Goal: Information Seeking & Learning: Learn about a topic

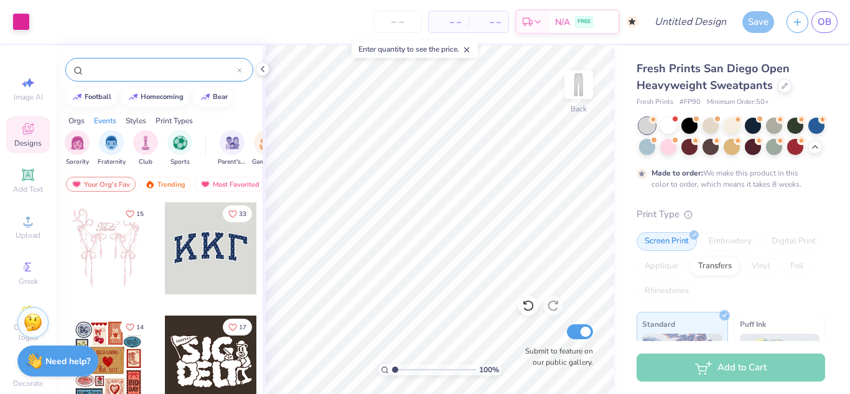
click at [127, 75] on input "text" at bounding box center [161, 69] width 151 height 12
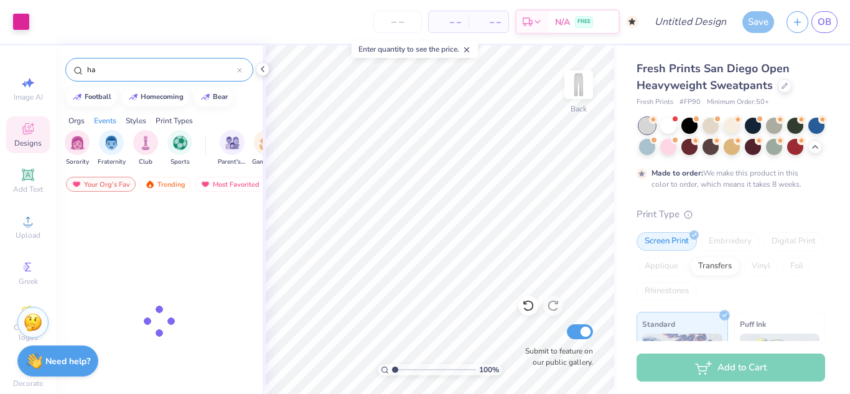
click at [123, 70] on input "ha" at bounding box center [161, 69] width 151 height 12
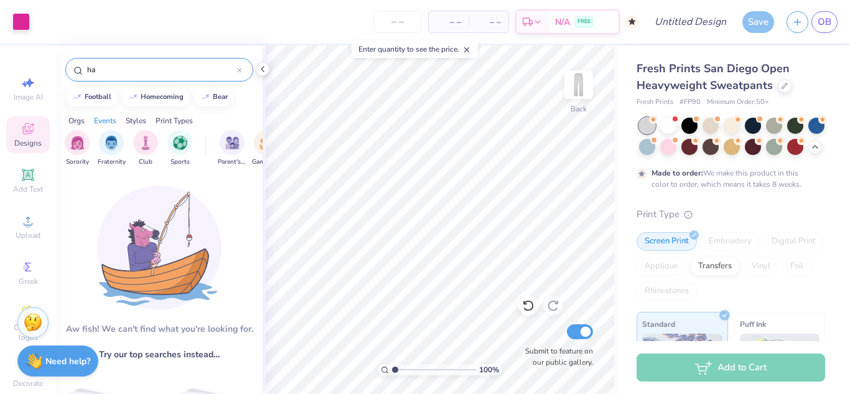
type input "h"
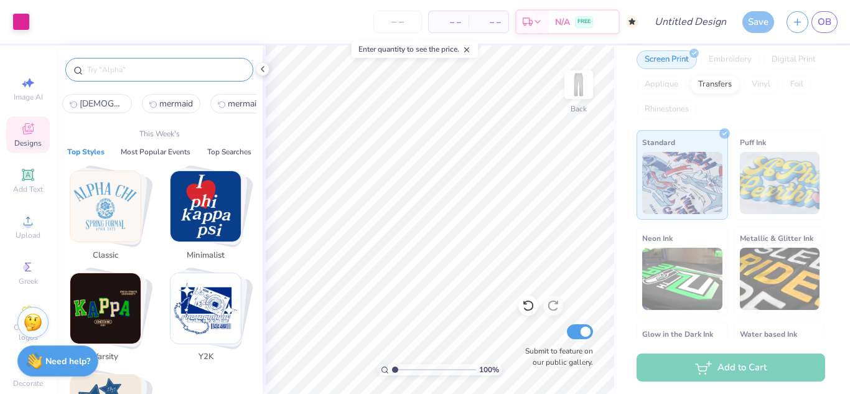
scroll to position [184, 0]
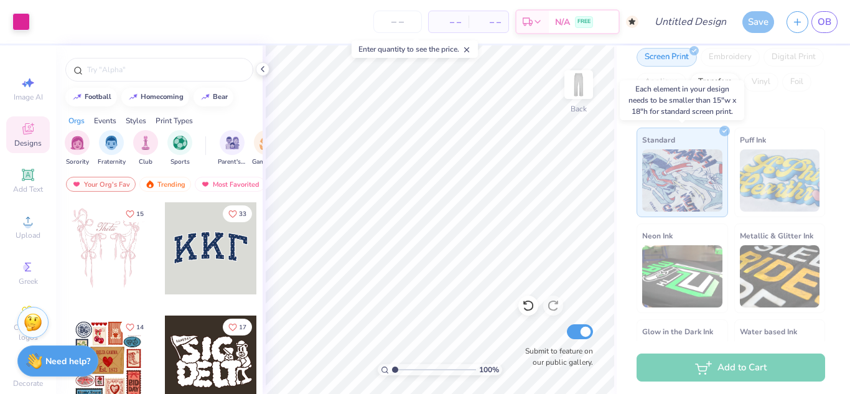
click at [673, 166] on img at bounding box center [682, 180] width 80 height 62
